Goal: Information Seeking & Learning: Learn about a topic

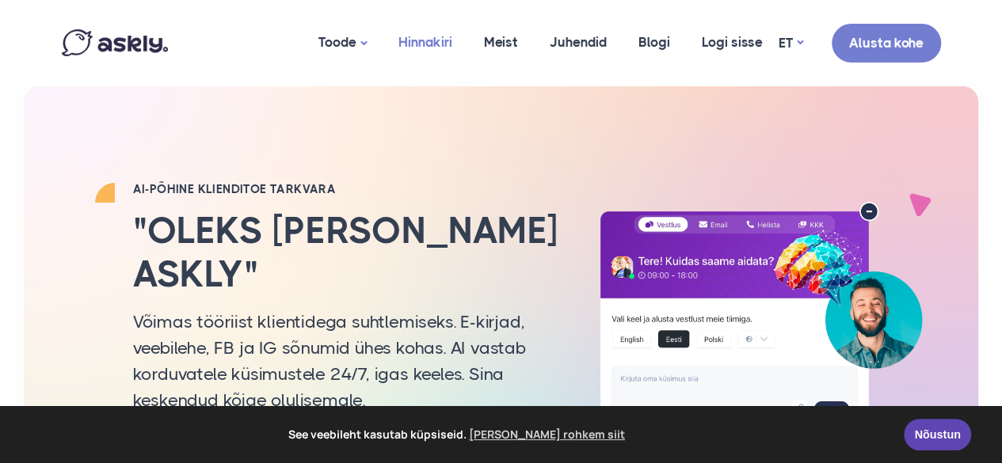
click at [429, 41] on link "Hinnakiri" at bounding box center [426, 42] width 86 height 77
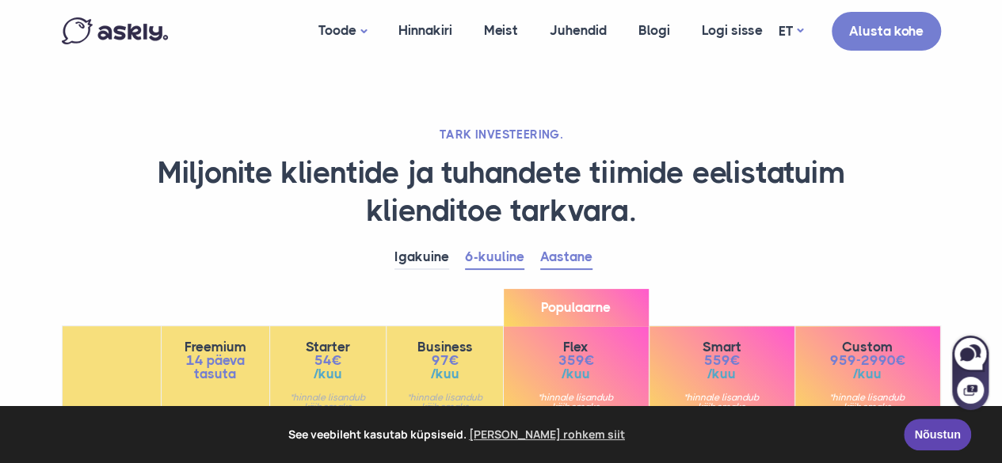
click at [552, 258] on link "Aastane" at bounding box center [566, 258] width 52 height 25
click at [431, 29] on link "Hinnakiri" at bounding box center [426, 30] width 86 height 61
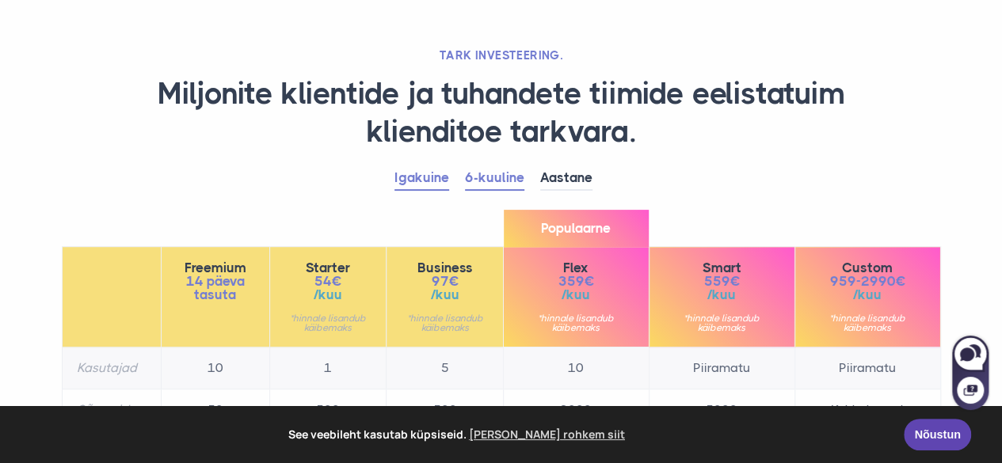
click at [415, 183] on link "Igakuine" at bounding box center [421, 178] width 55 height 25
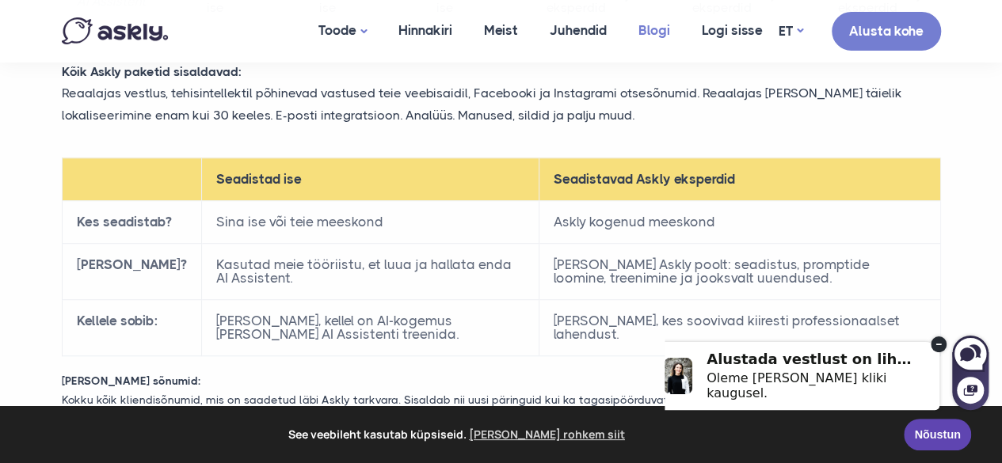
scroll to position [475, 0]
